Goal: Task Accomplishment & Management: Complete application form

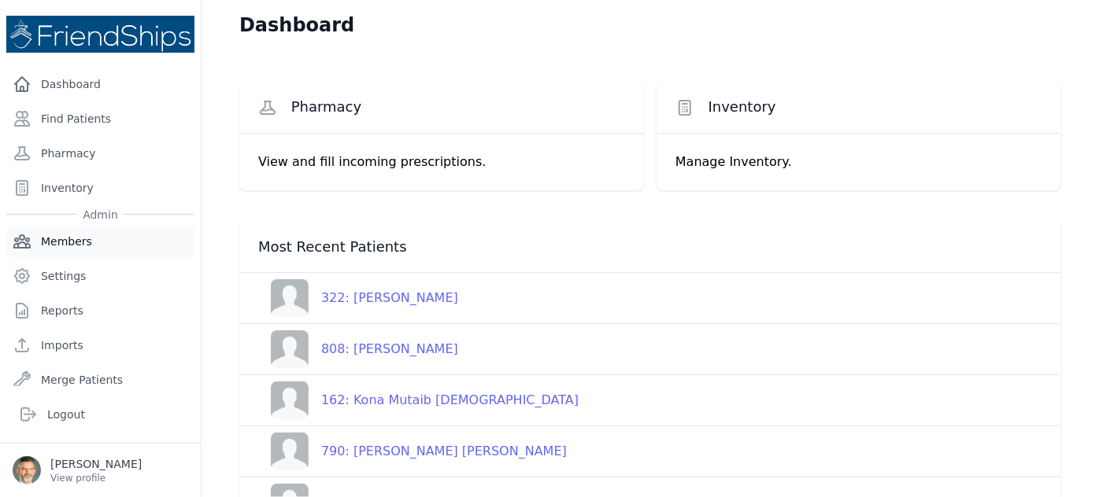
click at [72, 240] on link "Members" at bounding box center [100, 241] width 188 height 31
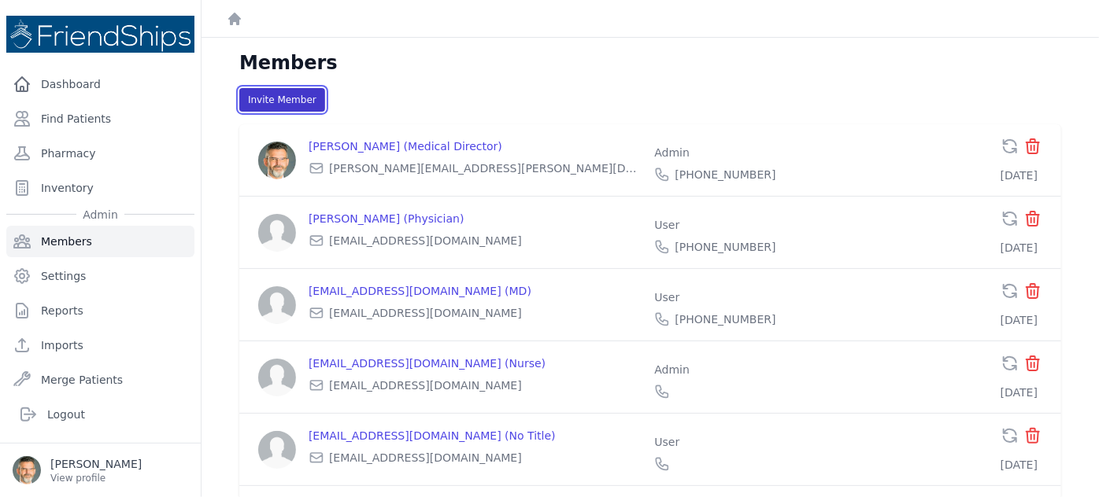
click at [262, 94] on button "Invite Member" at bounding box center [282, 100] width 86 height 24
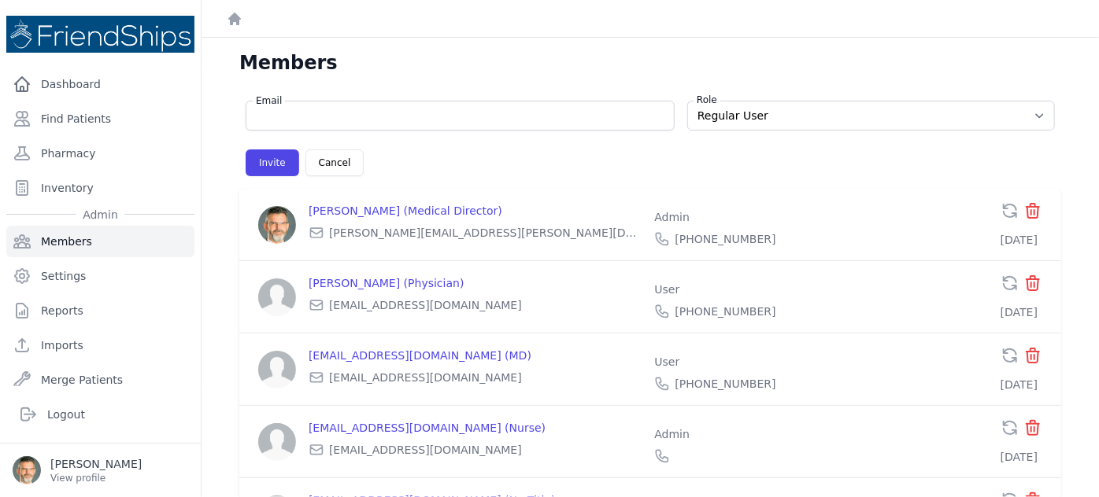
click at [350, 135] on form "Email Role Regular User Administrator Invite Cancel" at bounding box center [650, 132] width 822 height 88
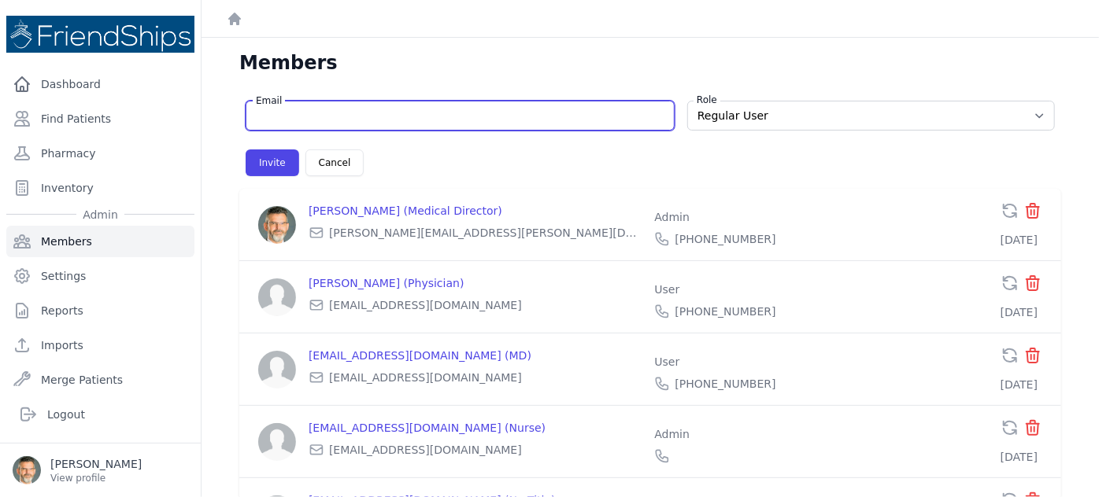
click at [338, 117] on input "Email" at bounding box center [460, 116] width 408 height 16
paste input "[EMAIL_ADDRESS][DOMAIN_NAME]"
type input "[EMAIL_ADDRESS][DOMAIN_NAME]"
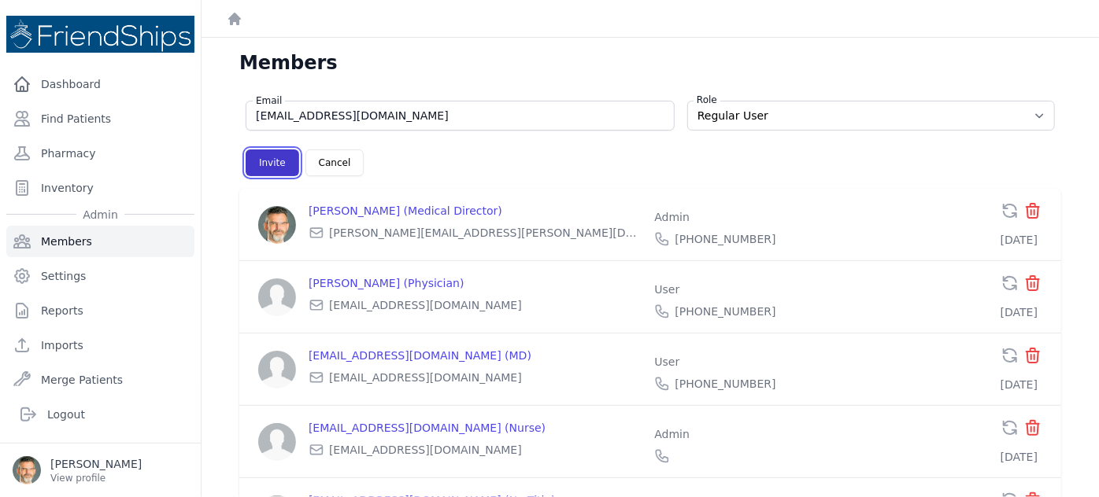
click at [259, 165] on button "Invite" at bounding box center [273, 163] width 54 height 27
select select "user"
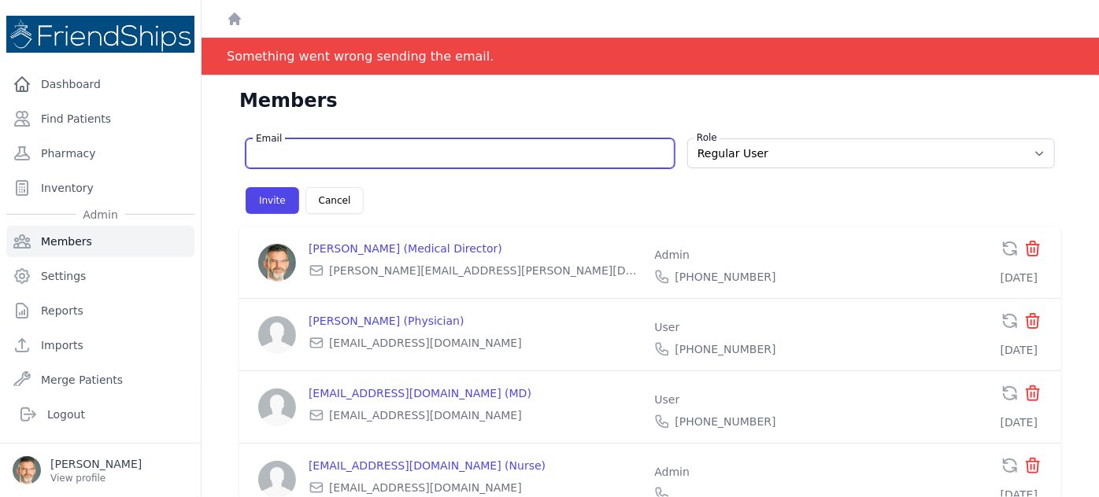
click at [278, 153] on input "Email" at bounding box center [460, 154] width 408 height 16
paste input "[EMAIL_ADDRESS][DOMAIN_NAME]"
type input "[EMAIL_ADDRESS][DOMAIN_NAME]"
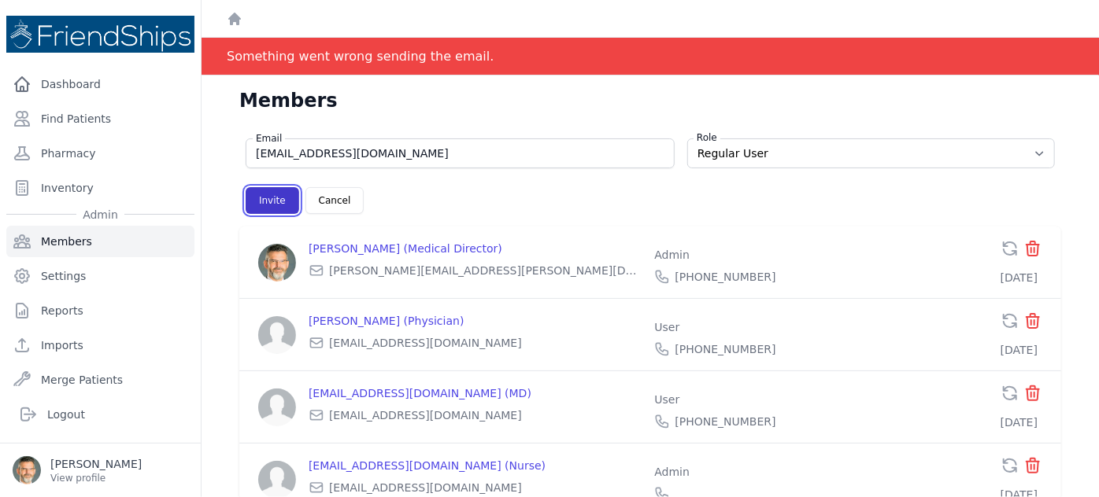
click at [260, 194] on button "Invite" at bounding box center [273, 200] width 54 height 27
